Goal: Task Accomplishment & Management: Manage account settings

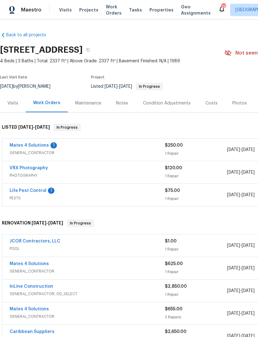
click at [43, 147] on link "Mates 4 Solutions" at bounding box center [29, 145] width 39 height 4
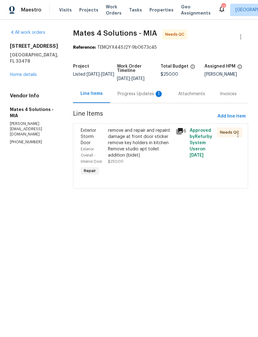
click at [155, 144] on div "remove and repair and repaint damage at front door sticker remove key holders i…" at bounding box center [140, 142] width 64 height 31
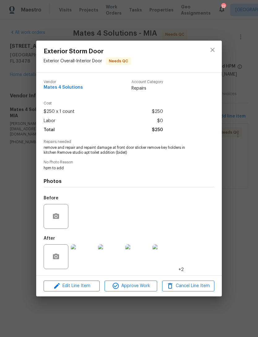
click at [258, 192] on div "Exterior Storm Door Exterior Overall - Interior Door Needs QC Vendor Mates 4 So…" at bounding box center [129, 168] width 258 height 337
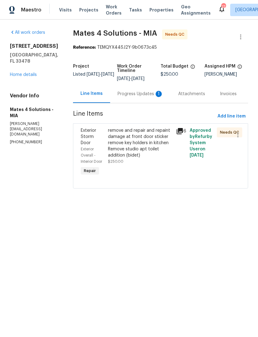
click at [144, 96] on div "Progress Updates 1" at bounding box center [141, 94] width 46 height 6
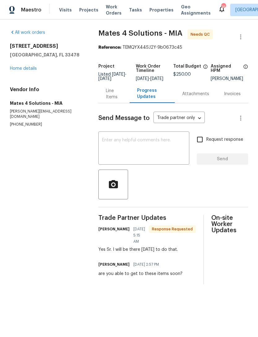
click at [106, 95] on div "Line Items" at bounding box center [114, 94] width 16 height 12
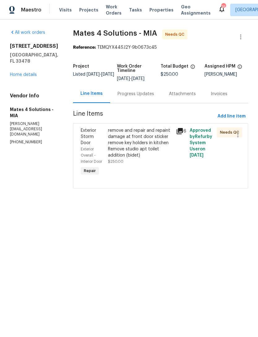
click at [151, 147] on div "remove and repair and repaint damage at front door sticker remove key holders i…" at bounding box center [140, 142] width 64 height 31
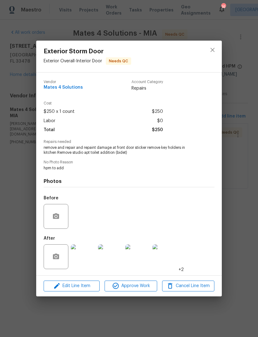
click at [169, 264] on img at bounding box center [165, 256] width 25 height 25
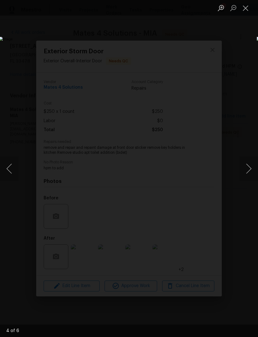
click at [247, 169] on button "Next image" at bounding box center [249, 168] width 19 height 25
click at [245, 169] on button "Next image" at bounding box center [249, 168] width 19 height 25
click at [249, 169] on button "Next image" at bounding box center [249, 168] width 19 height 25
click at [249, 171] on button "Next image" at bounding box center [249, 168] width 19 height 25
click at [247, 174] on button "Next image" at bounding box center [249, 168] width 19 height 25
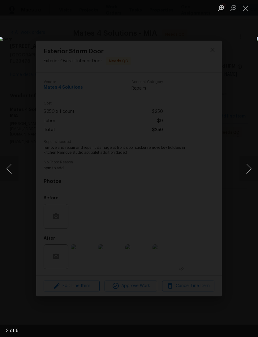
click at [247, 173] on button "Next image" at bounding box center [249, 168] width 19 height 25
click at [245, 169] on button "Next image" at bounding box center [249, 168] width 19 height 25
click at [249, 172] on button "Next image" at bounding box center [249, 168] width 19 height 25
click at [248, 172] on button "Next image" at bounding box center [249, 168] width 19 height 25
click at [10, 165] on button "Previous image" at bounding box center [9, 168] width 19 height 25
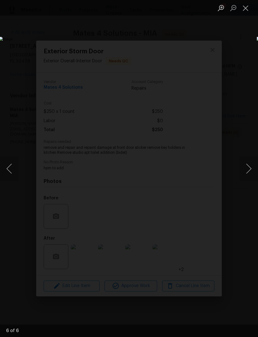
click at [250, 169] on button "Next image" at bounding box center [249, 168] width 19 height 25
click at [251, 171] on button "Next image" at bounding box center [249, 168] width 19 height 25
click at [252, 167] on button "Next image" at bounding box center [249, 168] width 19 height 25
click at [256, 174] on button "Next image" at bounding box center [249, 168] width 19 height 25
click at [256, 169] on button "Next image" at bounding box center [249, 168] width 19 height 25
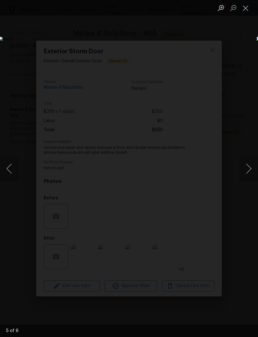
click at [255, 165] on button "Next image" at bounding box center [249, 168] width 19 height 25
click at [255, 167] on button "Next image" at bounding box center [249, 168] width 19 height 25
click at [254, 171] on button "Next image" at bounding box center [249, 168] width 19 height 25
click at [252, 172] on button "Next image" at bounding box center [249, 168] width 19 height 25
click at [249, 173] on button "Next image" at bounding box center [249, 168] width 19 height 25
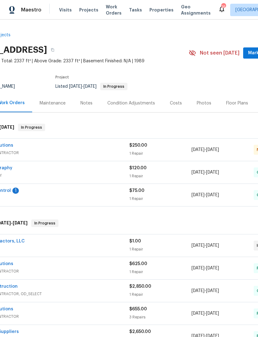
scroll to position [0, 36]
click at [128, 149] on div "Mates 4 Solutions" at bounding box center [51, 145] width 155 height 7
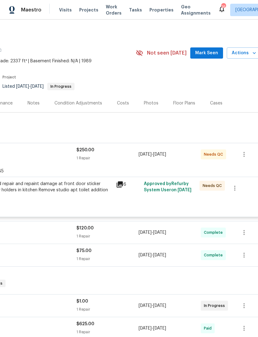
scroll to position [0, 89]
click at [101, 188] on div "remove and repair and repaint damage at front door sticker remove key holders i…" at bounding box center [45, 190] width 136 height 19
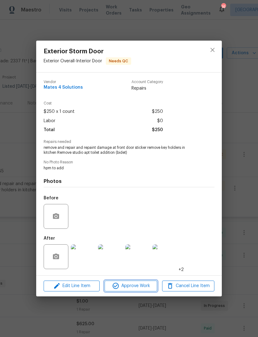
click at [136, 285] on span "Approve Work" at bounding box center [131, 286] width 49 height 8
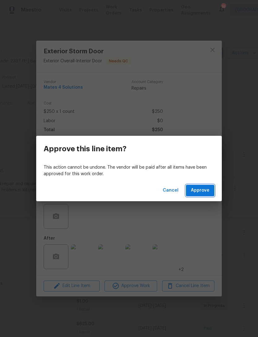
click at [211, 190] on button "Approve" at bounding box center [200, 190] width 28 height 11
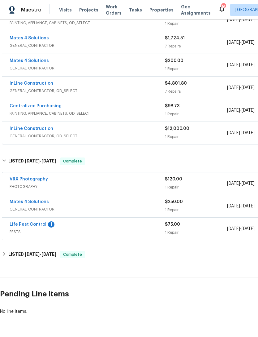
scroll to position [288, 0]
click at [32, 224] on link "Life Pest Control" at bounding box center [28, 224] width 37 height 4
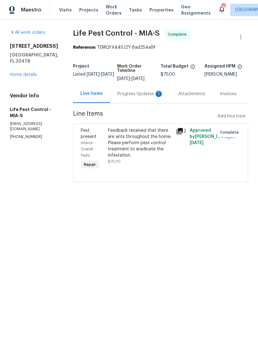
click at [146, 96] on div "Progress Updates 1" at bounding box center [141, 94] width 46 height 6
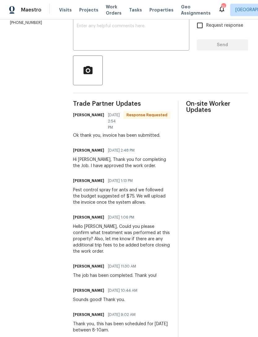
scroll to position [115, 0]
